Goal: Task Accomplishment & Management: Manage account settings

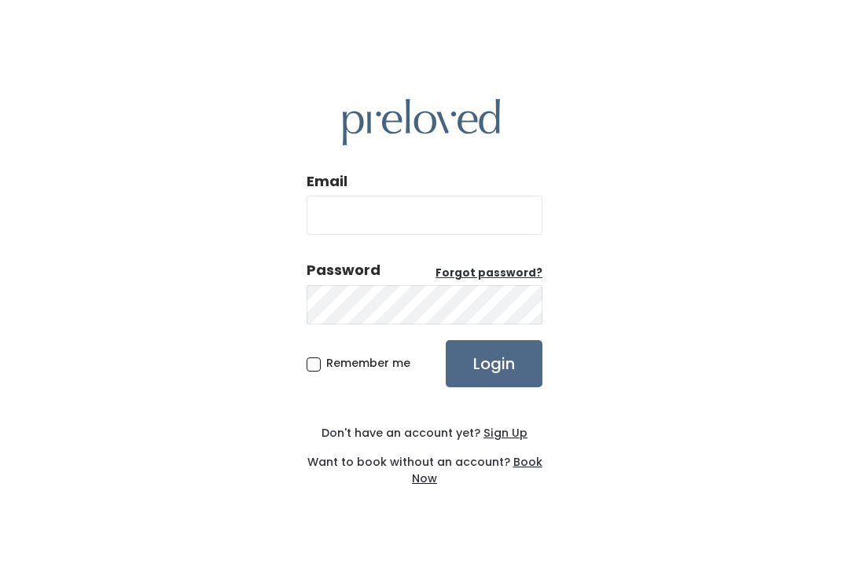
click at [508, 381] on input "Login" at bounding box center [494, 363] width 97 height 47
click at [505, 384] on input "Login" at bounding box center [494, 363] width 97 height 47
click at [588, 389] on div "Email Password Forgot password? Remember me Login Don't have an account yet? Si…" at bounding box center [424, 293] width 849 height 586
click at [435, 235] on input "Email" at bounding box center [425, 215] width 236 height 39
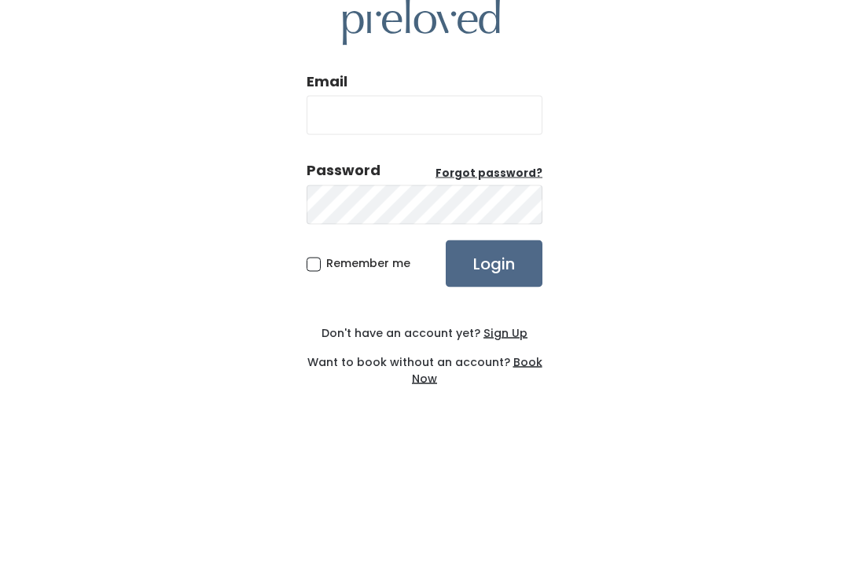
click at [663, 173] on div "Email Password Forgot password? Remember me Login Don't have an account yet? Si…" at bounding box center [424, 293] width 849 height 586
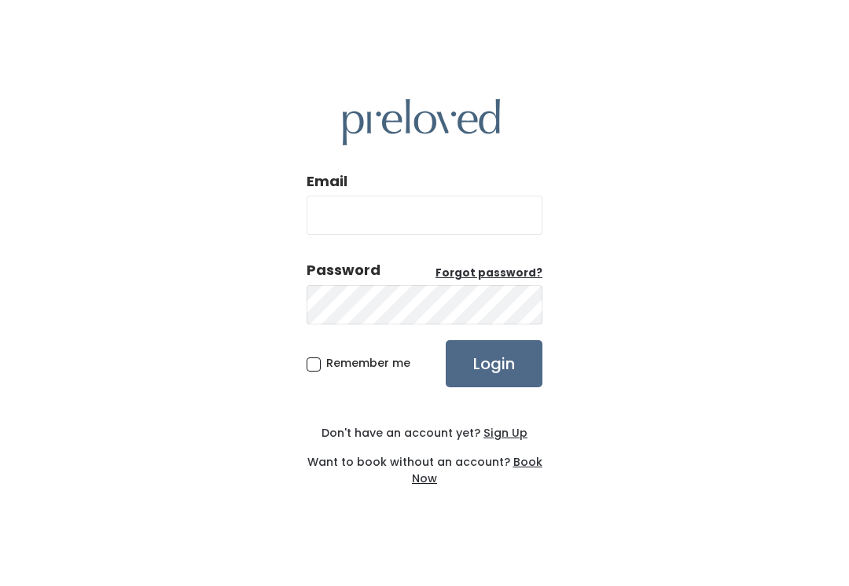
click at [495, 351] on input "Login" at bounding box center [494, 363] width 97 height 47
type input "spanishfork.store@preloved.love"
click at [494, 380] on input "Login" at bounding box center [494, 363] width 97 height 47
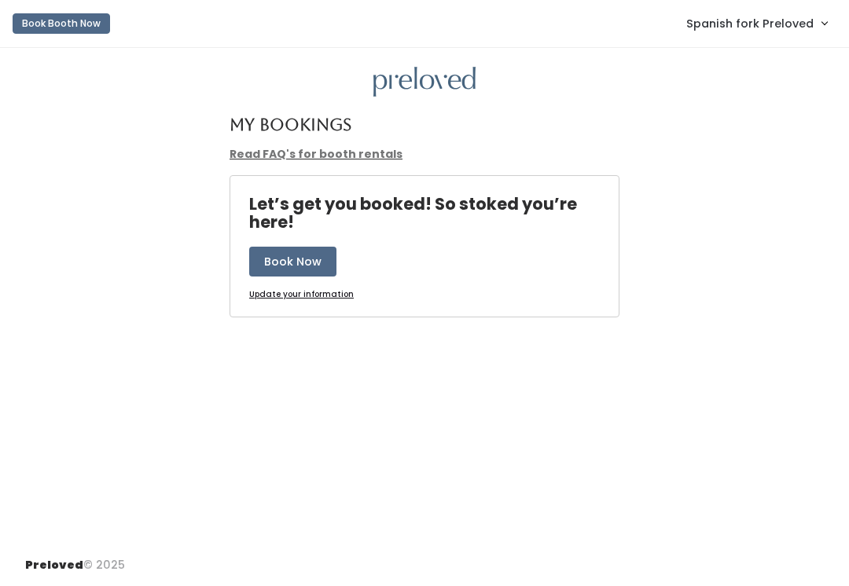
click at [765, 17] on span "Spanish fork Preloved" at bounding box center [749, 23] width 127 height 17
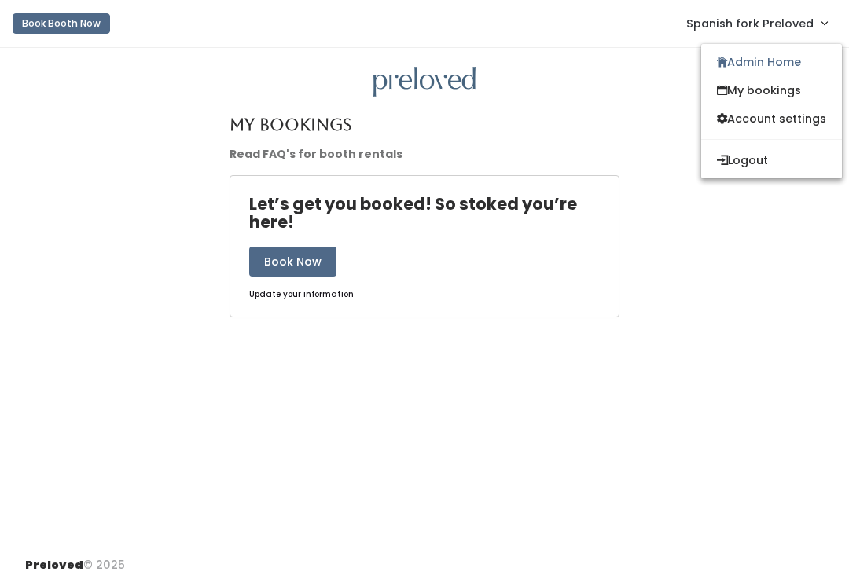
click at [770, 65] on link "Admin Home" at bounding box center [771, 62] width 141 height 28
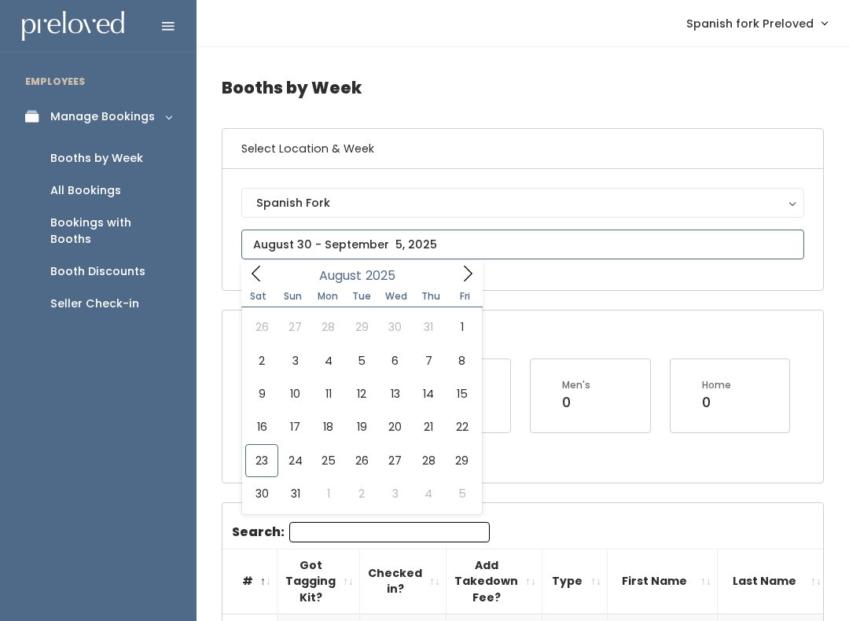
type input "August 23 to August 29"
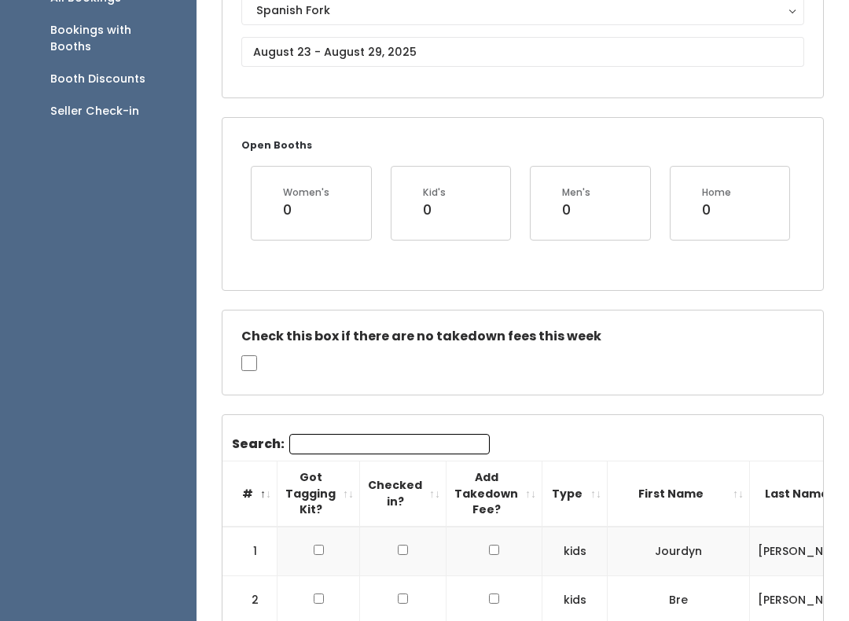
scroll to position [233, 0]
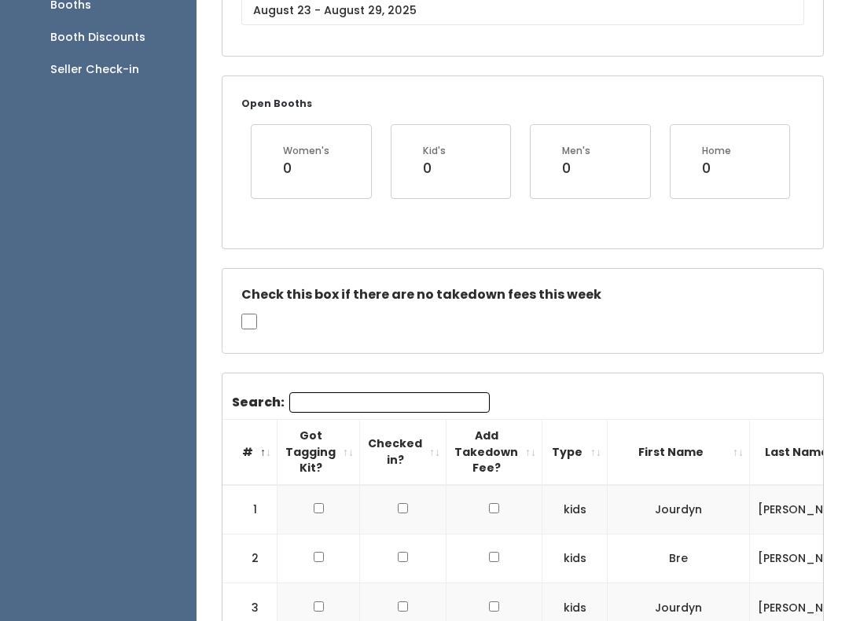
click at [406, 395] on input "Search:" at bounding box center [389, 403] width 200 height 20
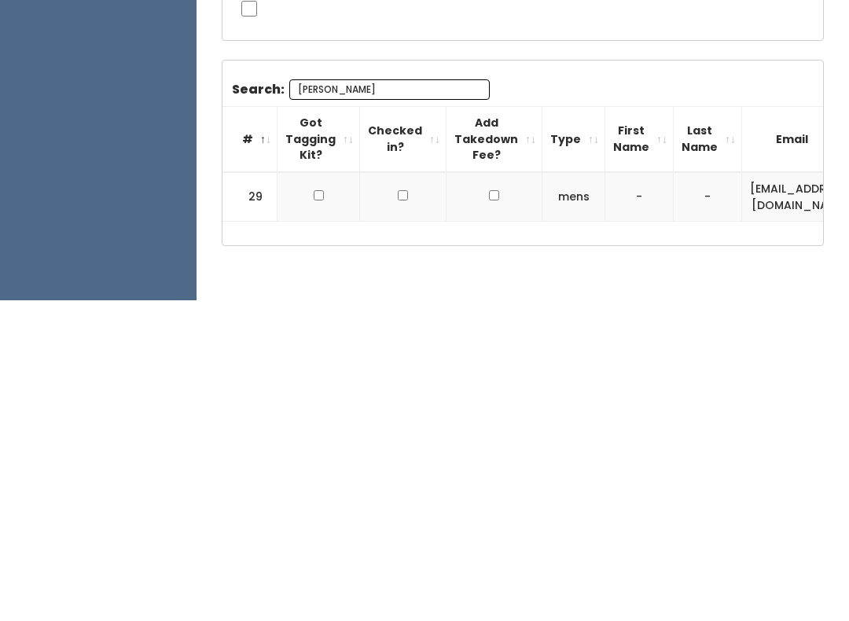
scroll to position [0, 0]
type input "B"
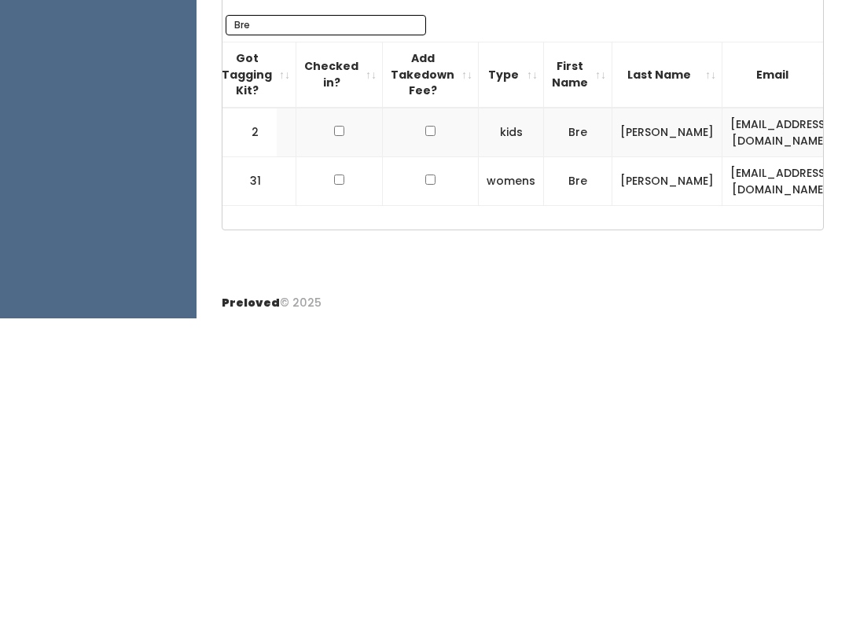
scroll to position [0, 62]
type input "B"
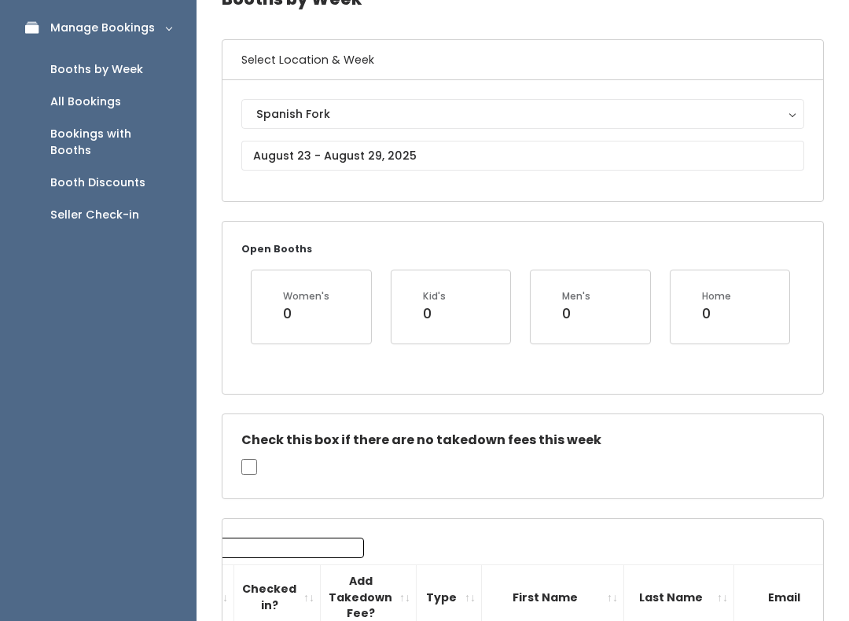
scroll to position [81, 0]
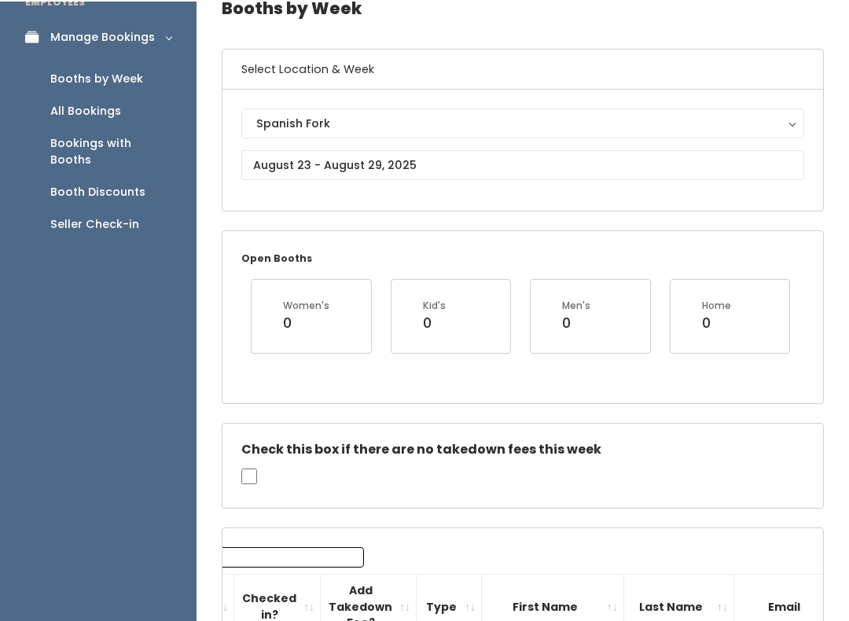
click at [108, 215] on div "Seller Check-in" at bounding box center [94, 223] width 89 height 17
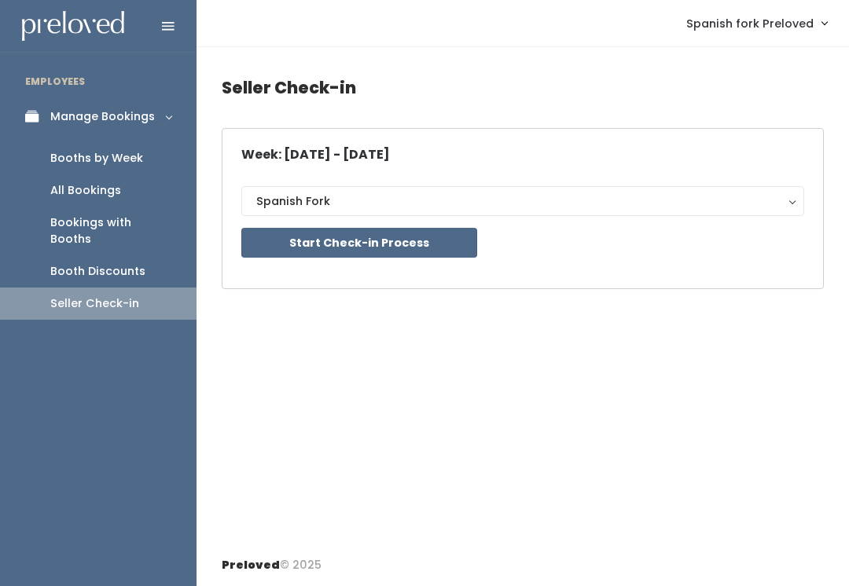
click at [424, 246] on button "Start Check-in Process" at bounding box center [359, 243] width 236 height 30
click at [127, 155] on div "Booths by Week" at bounding box center [96, 158] width 93 height 17
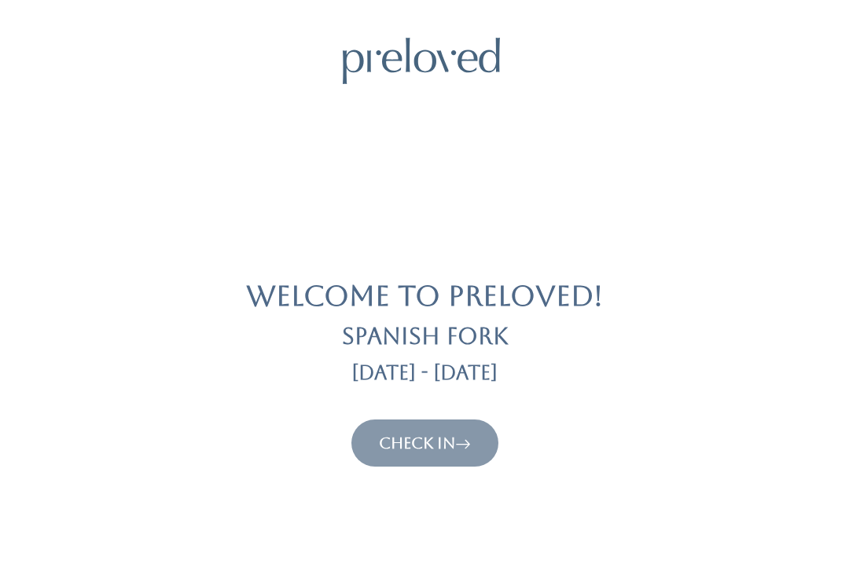
click at [426, 450] on link "Check In" at bounding box center [425, 443] width 92 height 19
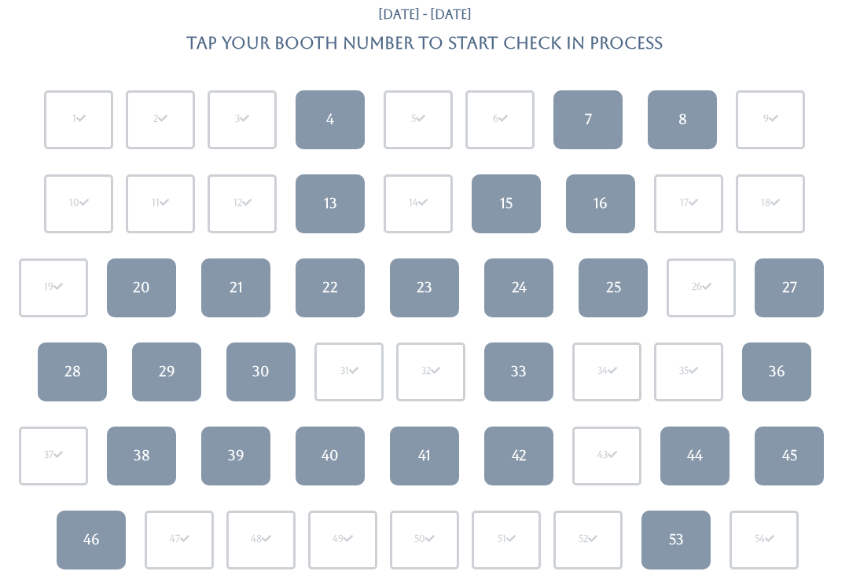
scroll to position [86, 0]
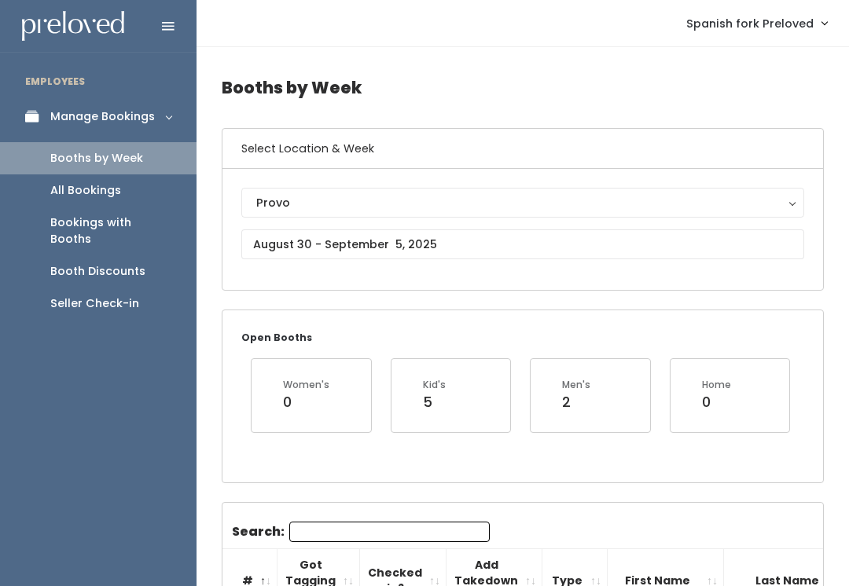
click at [344, 206] on div "Provo" at bounding box center [522, 202] width 533 height 17
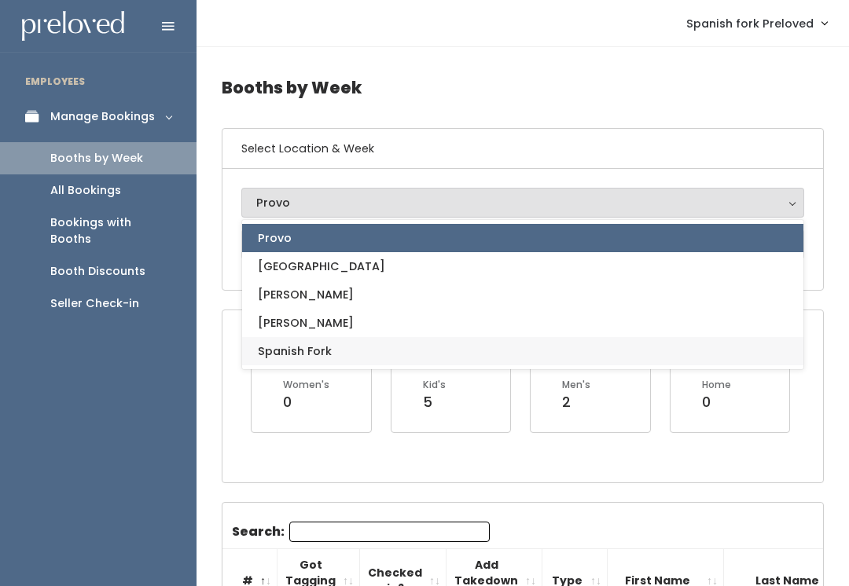
click at [327, 356] on span "Spanish Fork" at bounding box center [295, 351] width 74 height 17
select select "2"
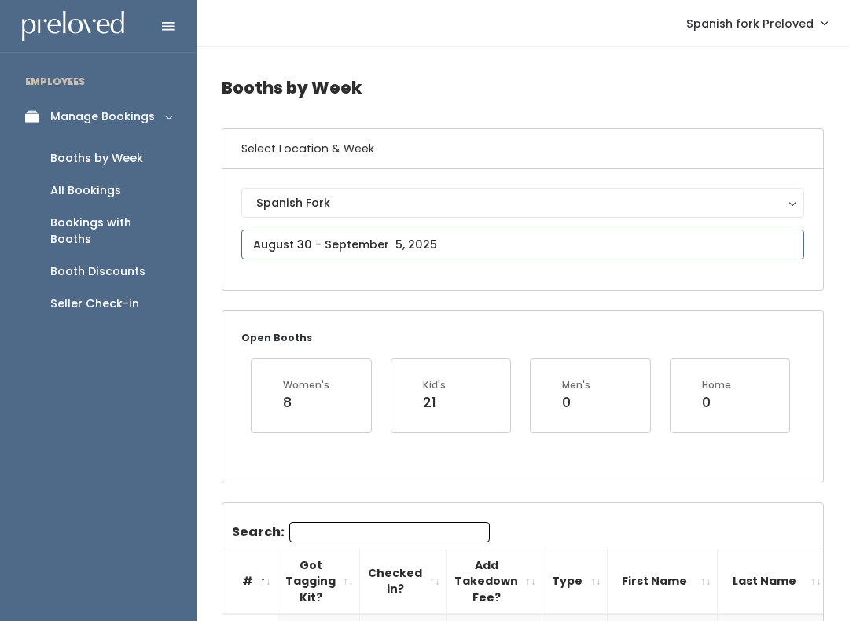
click at [391, 242] on input "text" at bounding box center [522, 245] width 563 height 30
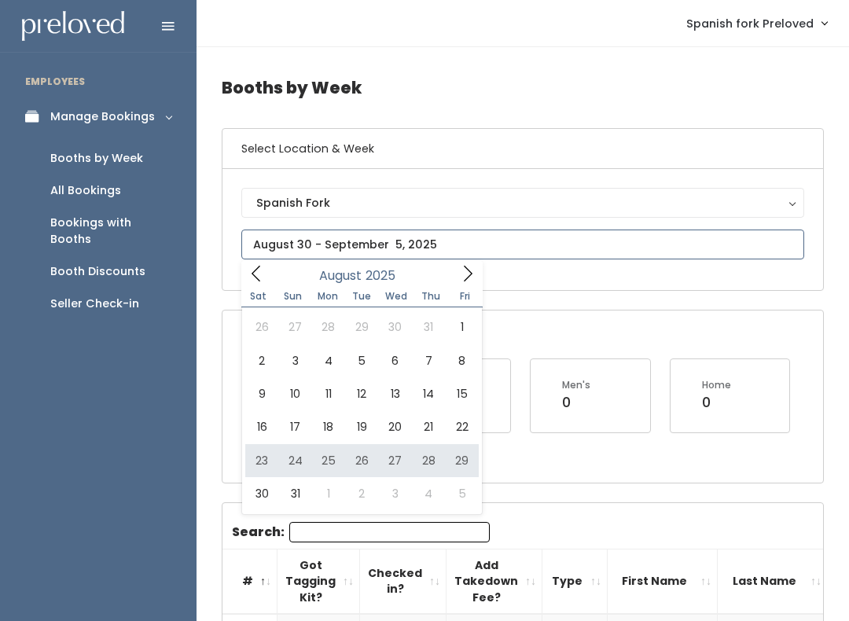
type input "[DATE] to [DATE]"
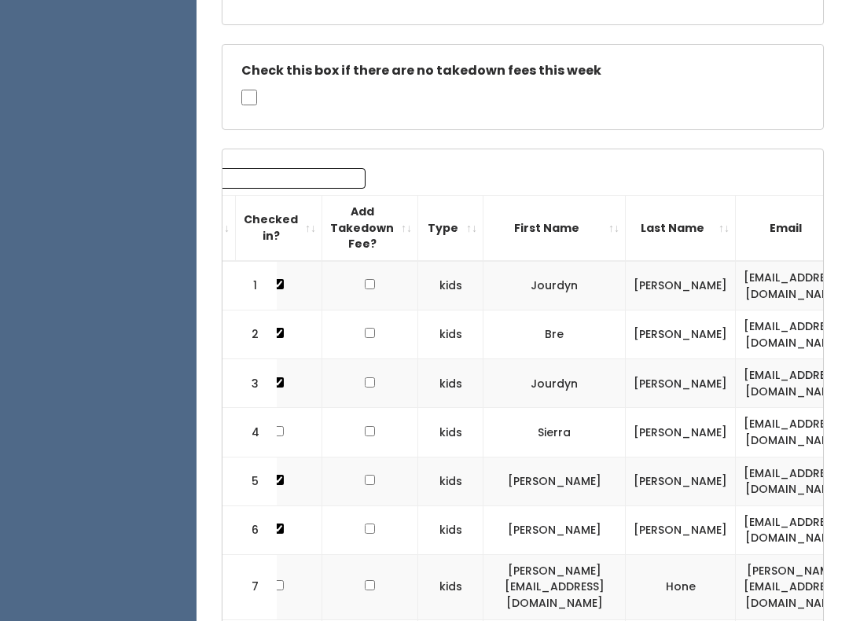
scroll to position [0, 123]
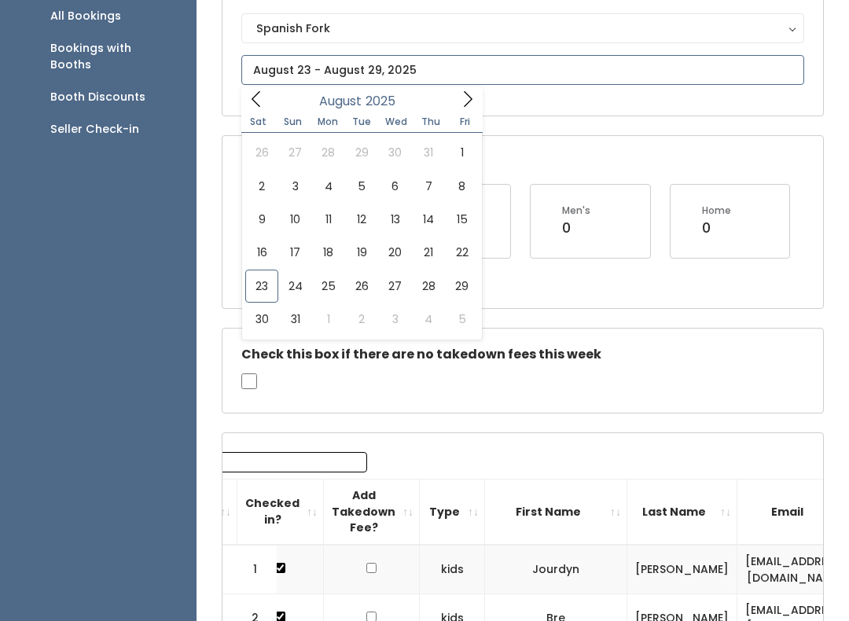
scroll to position [174, 0]
type input "August 23 to August 29"
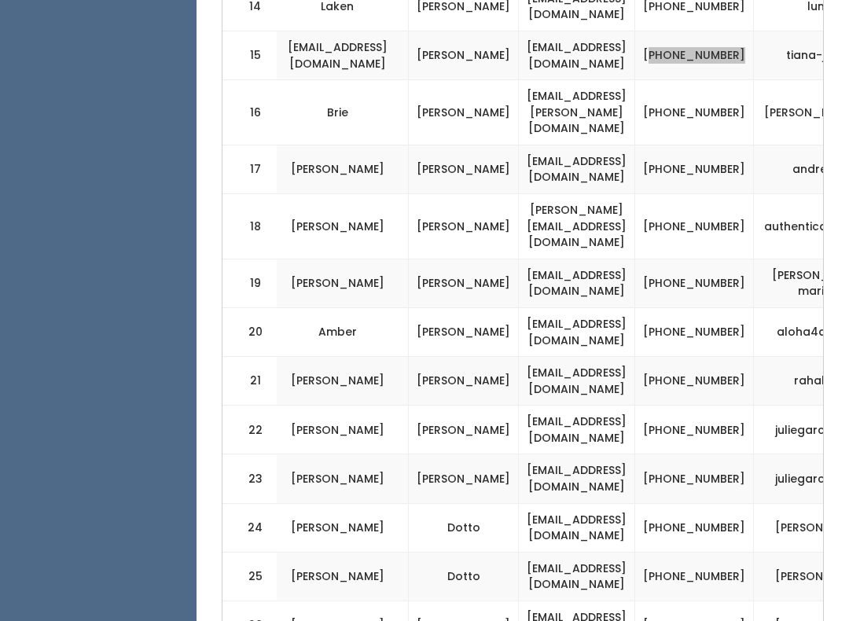
scroll to position [0, 394]
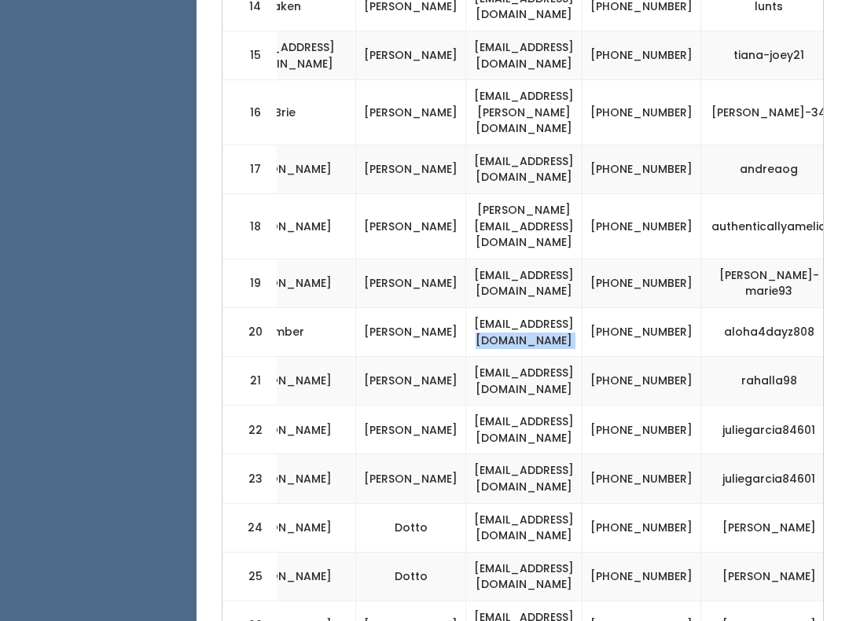
click at [700, 308] on td "[PHONE_NUMBER]" at bounding box center [641, 332] width 119 height 49
click at [695, 308] on td "[PHONE_NUMBER]" at bounding box center [641, 332] width 119 height 49
click at [689, 358] on td "[PHONE_NUMBER]" at bounding box center [641, 382] width 119 height 49
click at [691, 358] on td "[PHONE_NUMBER]" at bounding box center [641, 382] width 119 height 49
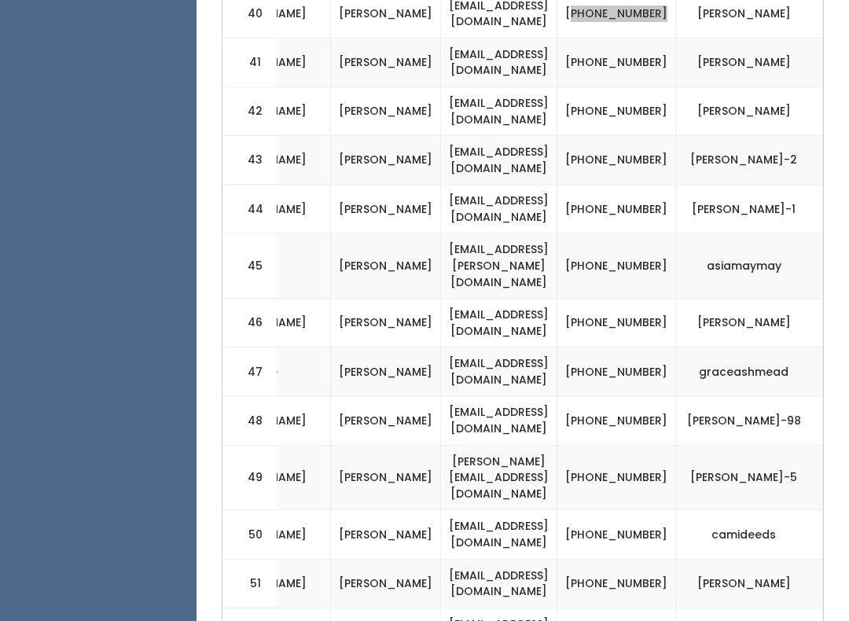
scroll to position [0, 458]
click at [653, 233] on td "[PHONE_NUMBER]" at bounding box center [616, 265] width 119 height 65
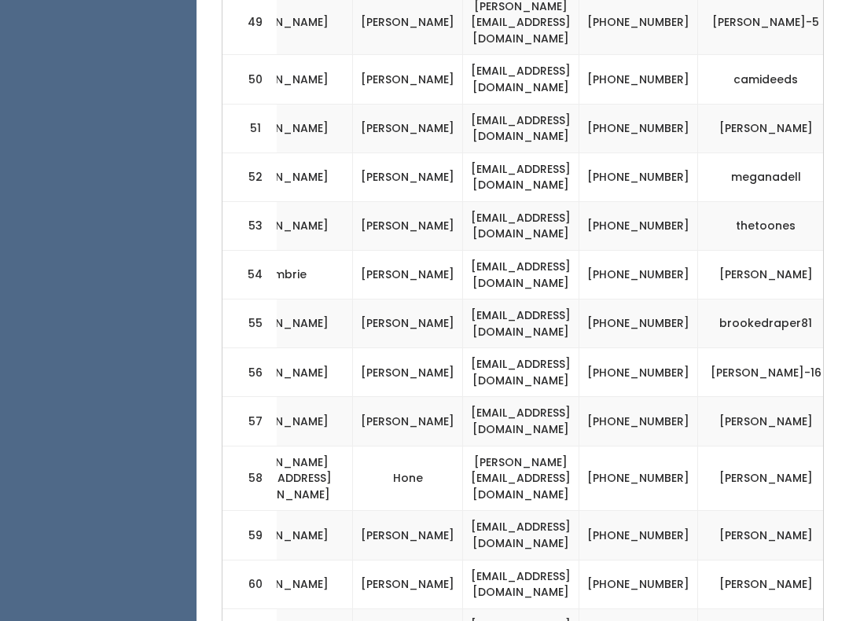
scroll to position [0, 401]
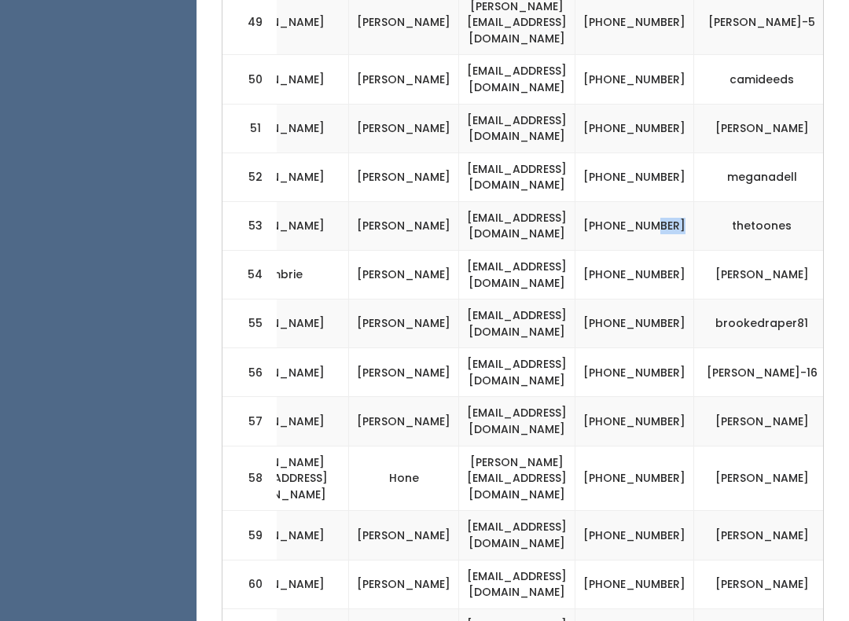
click at [682, 202] on td "[PHONE_NUMBER]" at bounding box center [634, 226] width 119 height 49
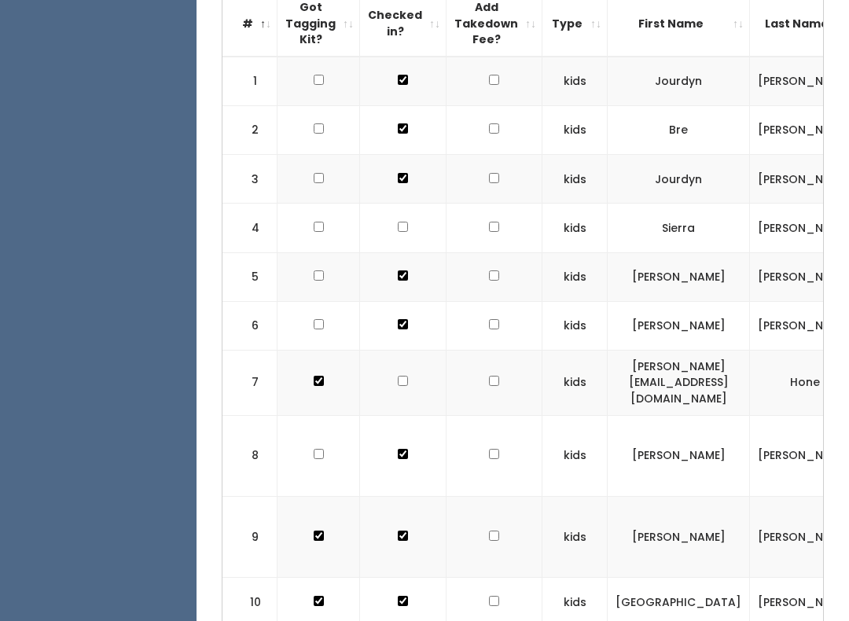
scroll to position [0, 0]
click at [398, 134] on input "checkbox" at bounding box center [403, 128] width 10 height 10
checkbox input "true"
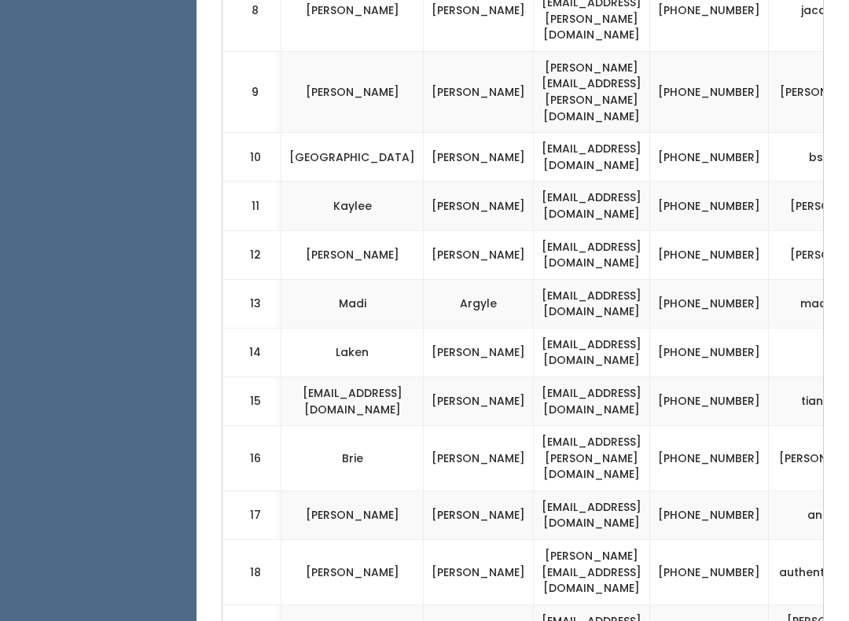
scroll to position [0, 352]
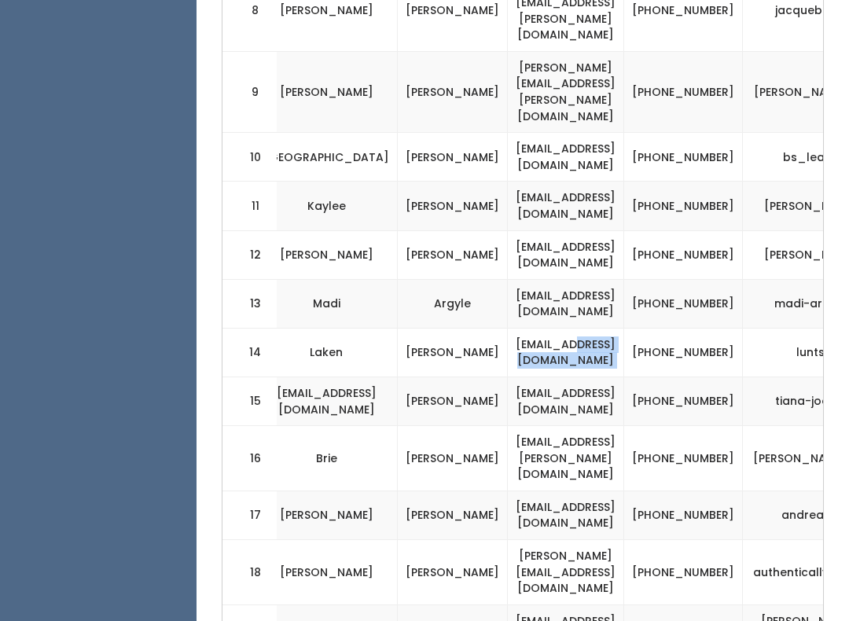
click at [738, 328] on td "[PHONE_NUMBER]" at bounding box center [683, 352] width 119 height 49
